Goal: Book appointment/travel/reservation

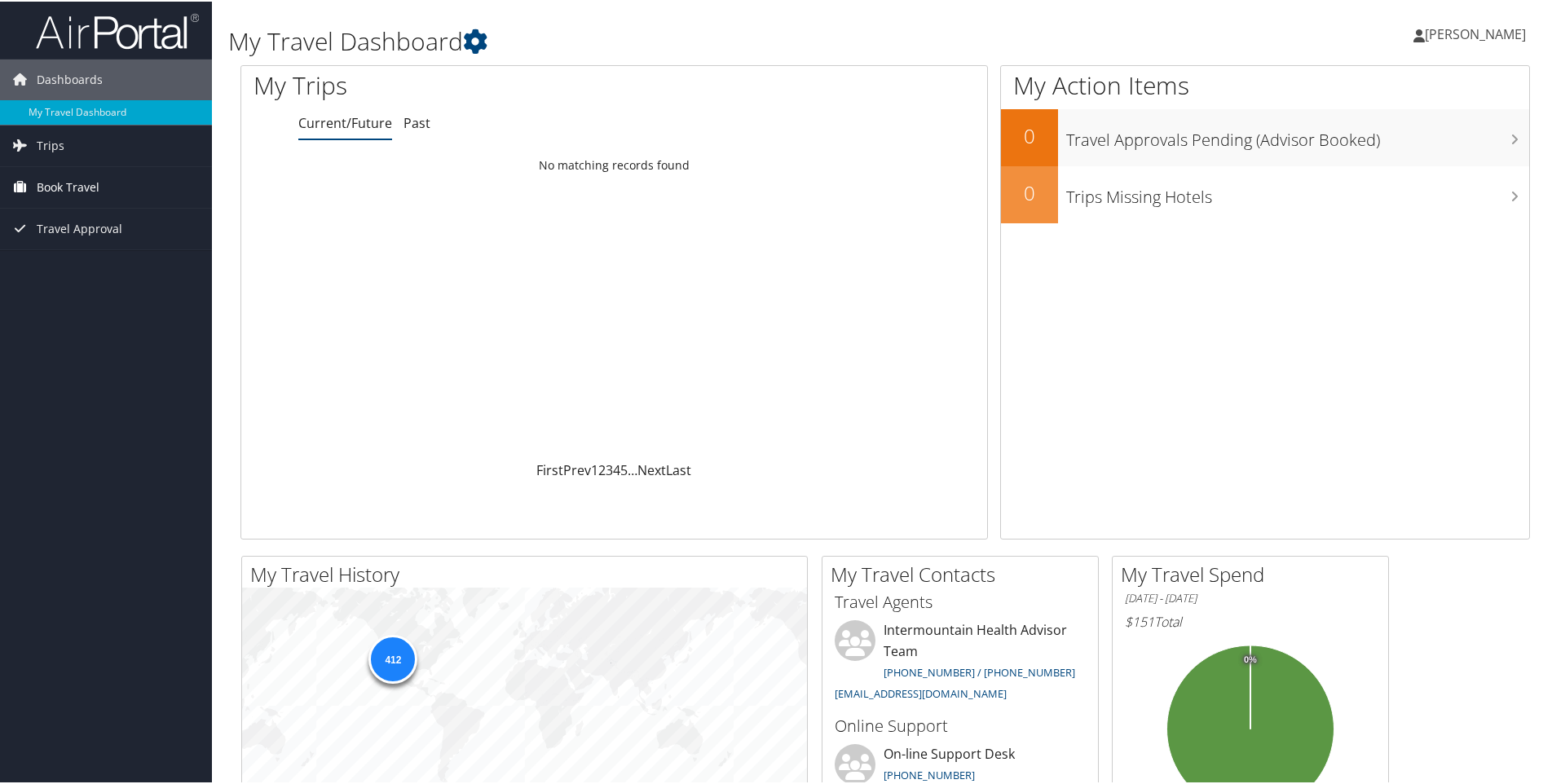
click at [64, 185] on span "Book Travel" at bounding box center [68, 186] width 63 height 41
click at [75, 266] on link "Book/Manage Online Trips" at bounding box center [106, 267] width 212 height 24
